Goal: Information Seeking & Learning: Learn about a topic

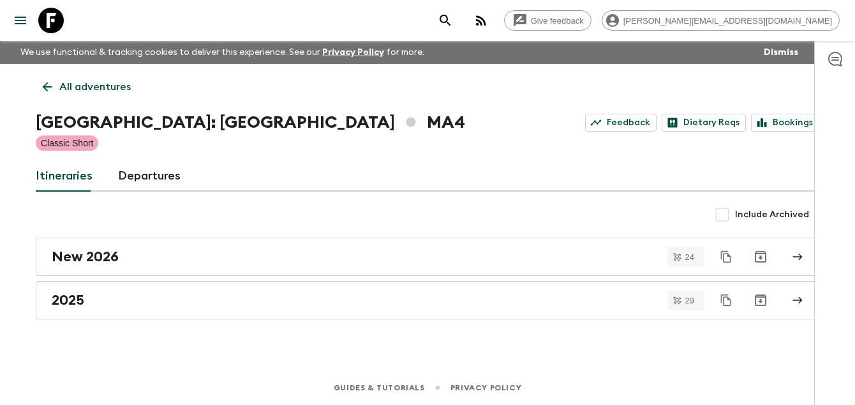
click at [48, 83] on icon at bounding box center [48, 87] width 10 height 10
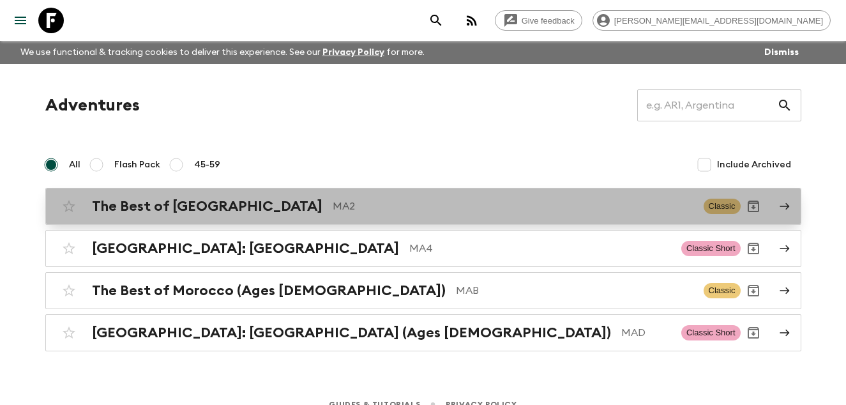
click at [202, 200] on h2 "The Best of [GEOGRAPHIC_DATA]" at bounding box center [207, 206] width 230 height 17
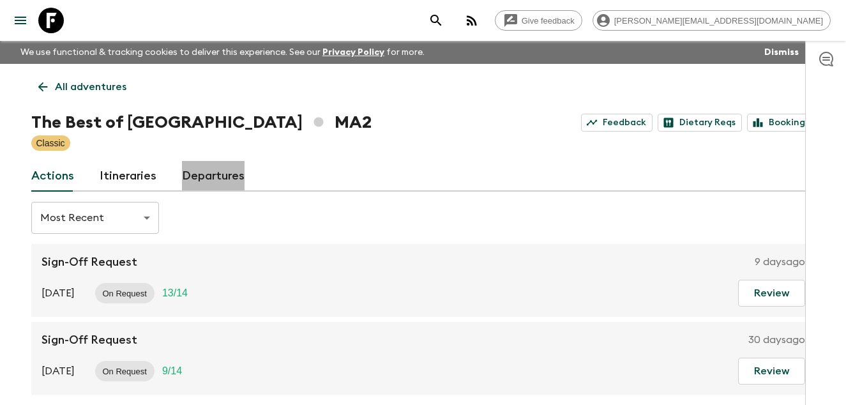
click at [238, 165] on link "Departures" at bounding box center [213, 176] width 63 height 31
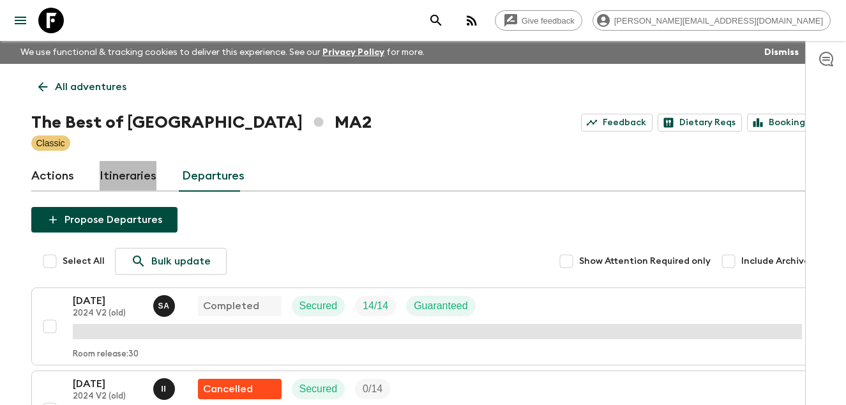
click at [133, 173] on link "Itineraries" at bounding box center [128, 176] width 57 height 31
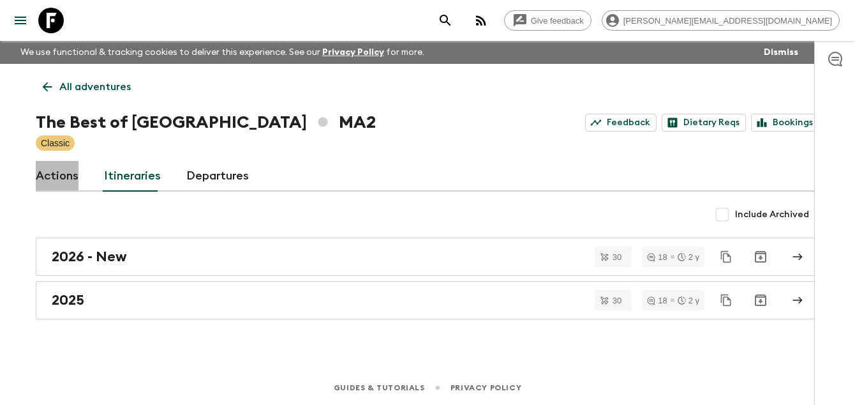
click at [57, 176] on link "Actions" at bounding box center [57, 176] width 43 height 31
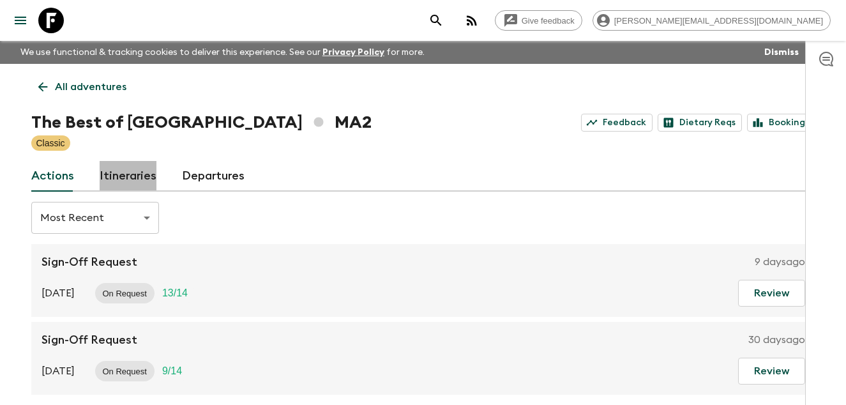
click at [127, 164] on link "Itineraries" at bounding box center [128, 176] width 57 height 31
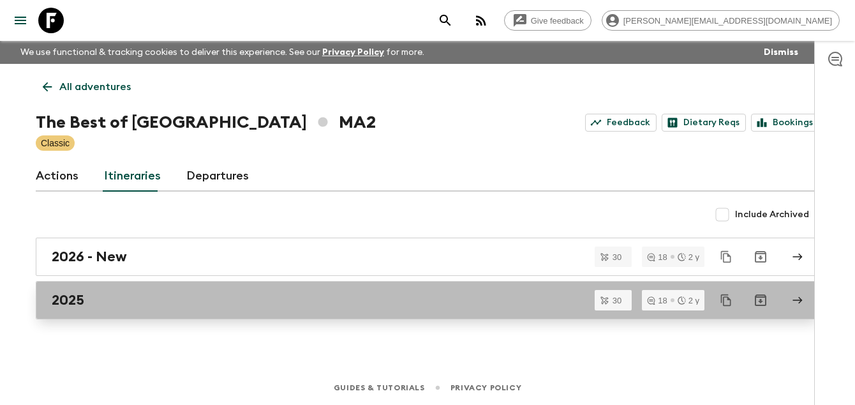
click at [101, 293] on div "2025" at bounding box center [416, 300] width 728 height 17
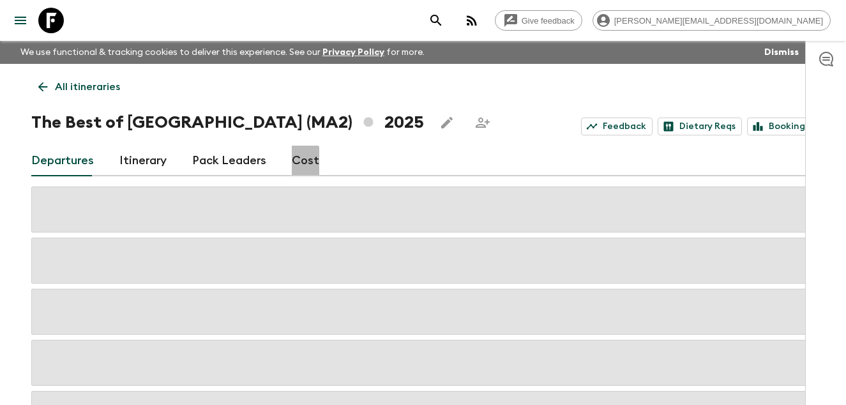
click at [300, 161] on link "Cost" at bounding box center [305, 161] width 27 height 31
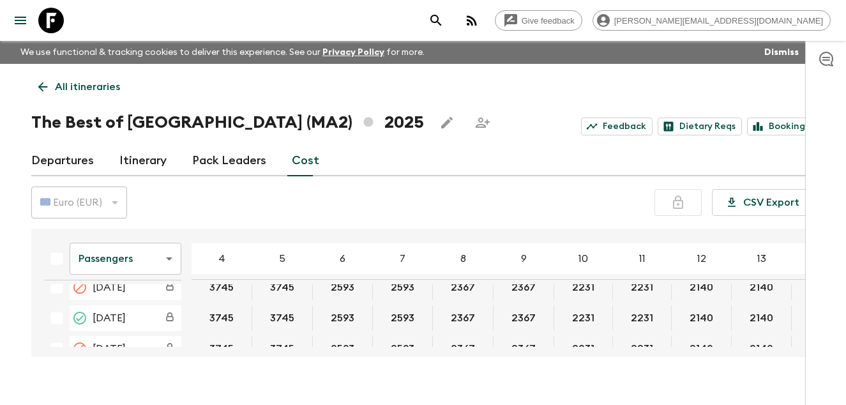
scroll to position [618, 0]
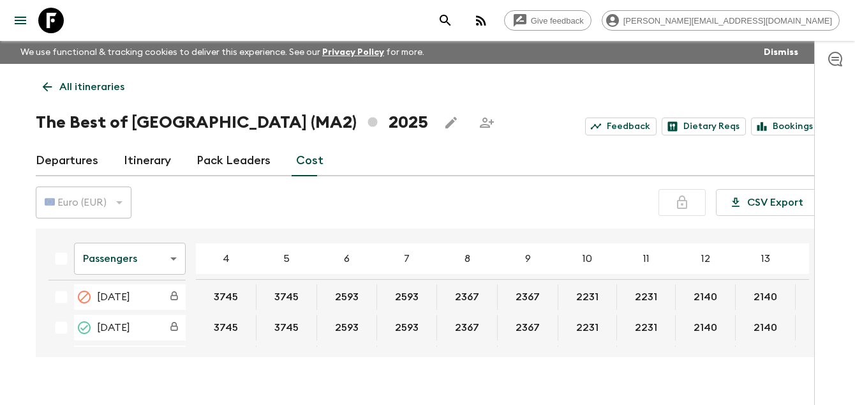
click at [170, 252] on body "Give feedback [PERSON_NAME][EMAIL_ADDRESS][DOMAIN_NAME] We use functional & tra…" at bounding box center [427, 213] width 855 height 427
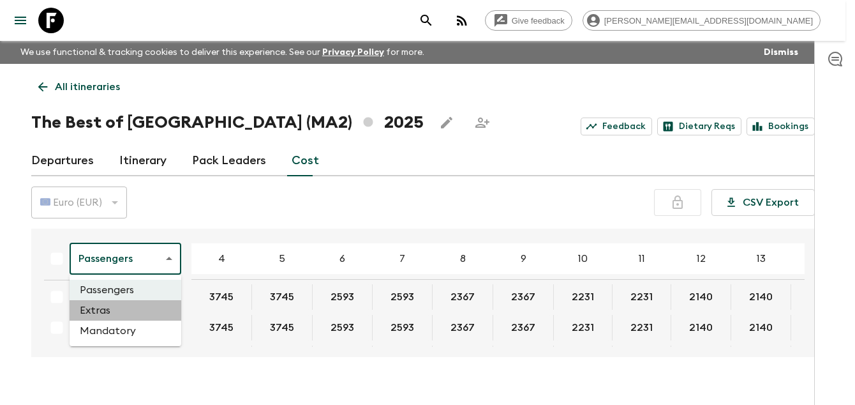
click at [103, 310] on li "Extras" at bounding box center [126, 310] width 112 height 20
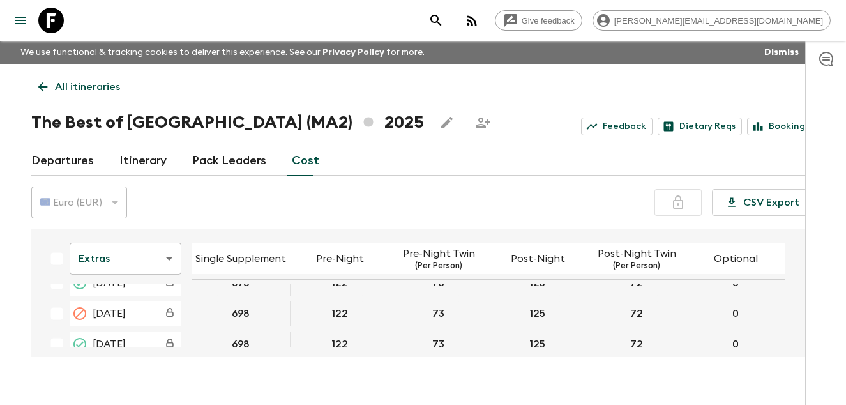
scroll to position [611, 0]
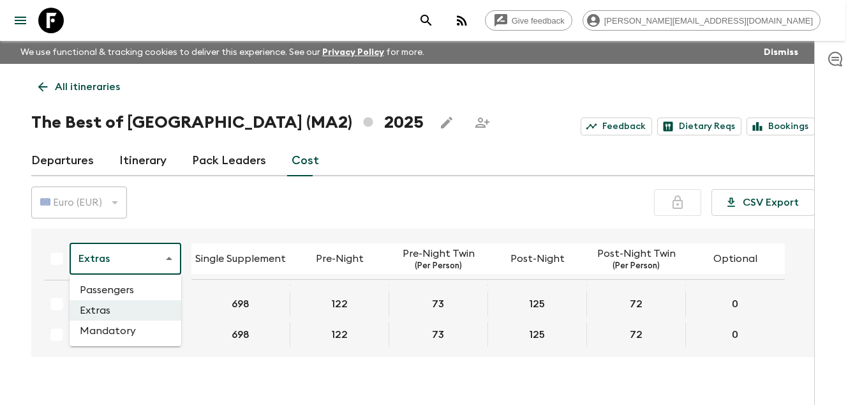
click at [166, 255] on body "Give feedback [PERSON_NAME][EMAIL_ADDRESS][DOMAIN_NAME] We use functional & tra…" at bounding box center [427, 213] width 855 height 427
click at [106, 336] on li "Mandatory" at bounding box center [126, 330] width 112 height 20
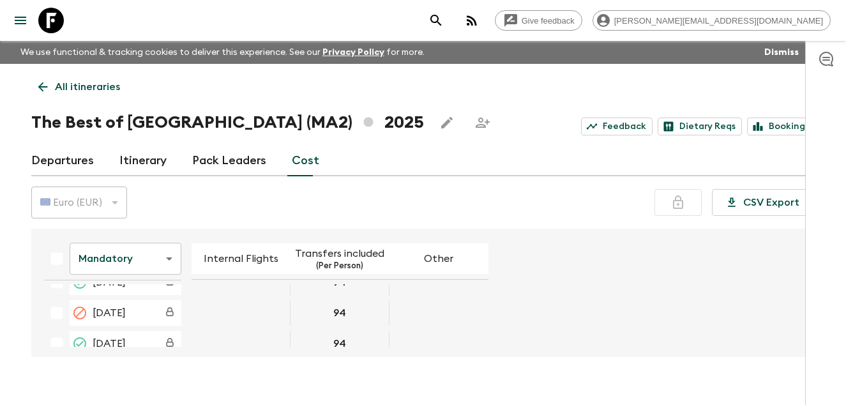
scroll to position [610, 0]
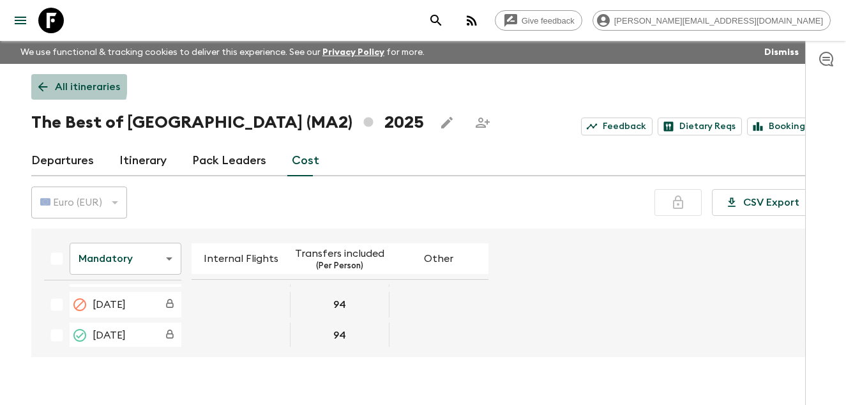
click at [39, 82] on icon at bounding box center [43, 87] width 14 height 14
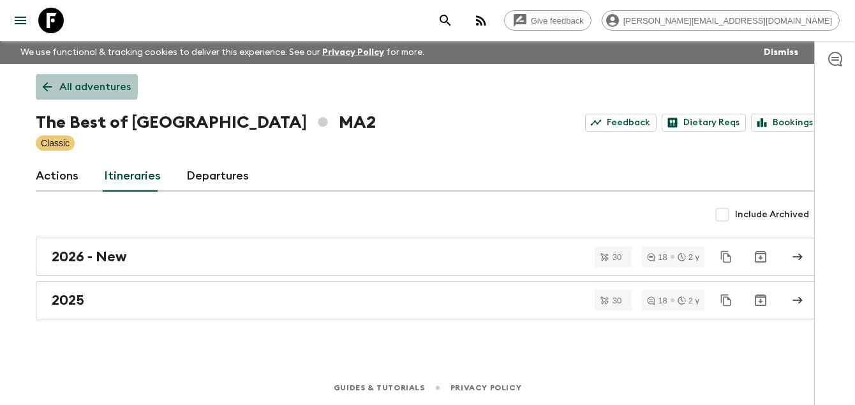
click at [39, 82] on link "All adventures" at bounding box center [87, 87] width 102 height 26
